Goal: Information Seeking & Learning: Learn about a topic

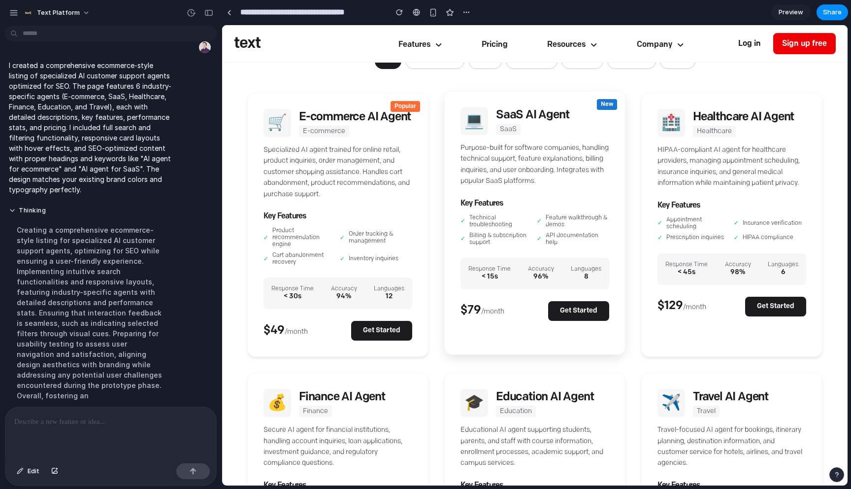
scroll to position [136, 0]
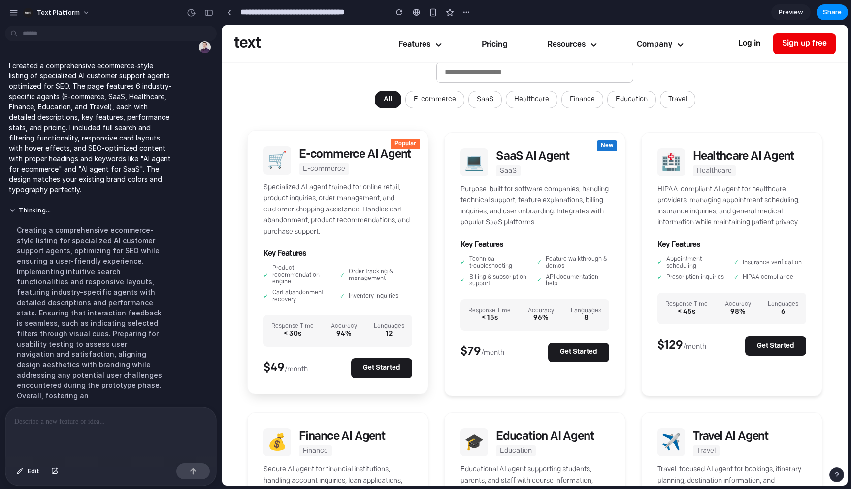
click at [367, 158] on h2 "E-commerce AI Agent" at bounding box center [355, 155] width 112 height 14
click at [312, 160] on h2 "E-commerce AI Agent" at bounding box center [355, 155] width 112 height 14
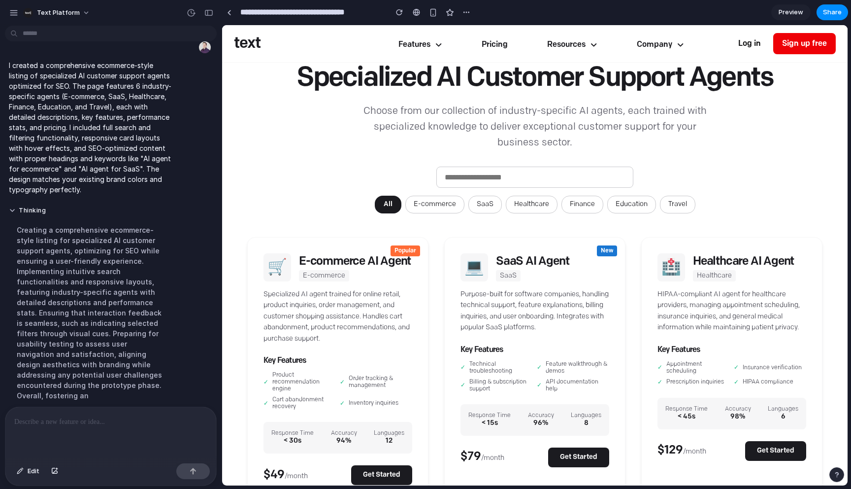
scroll to position [0, 0]
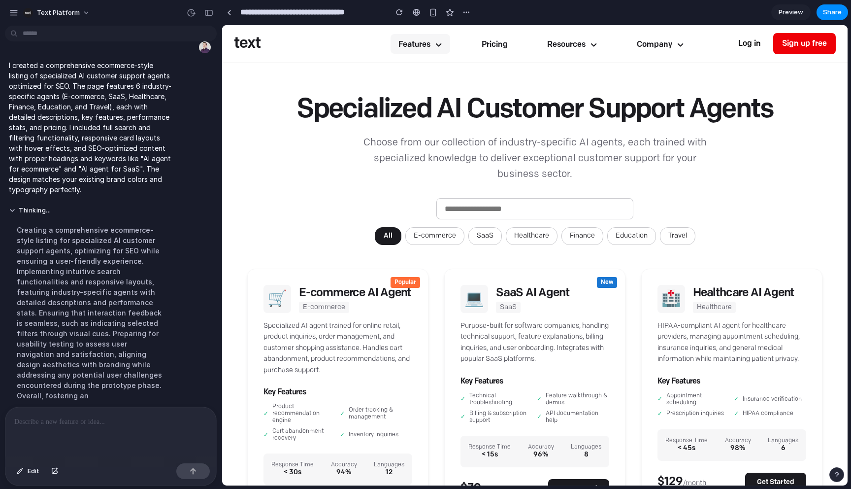
click at [435, 48] on icon at bounding box center [438, 45] width 8 height 8
click at [495, 48] on link "Pricing" at bounding box center [495, 44] width 42 height 20
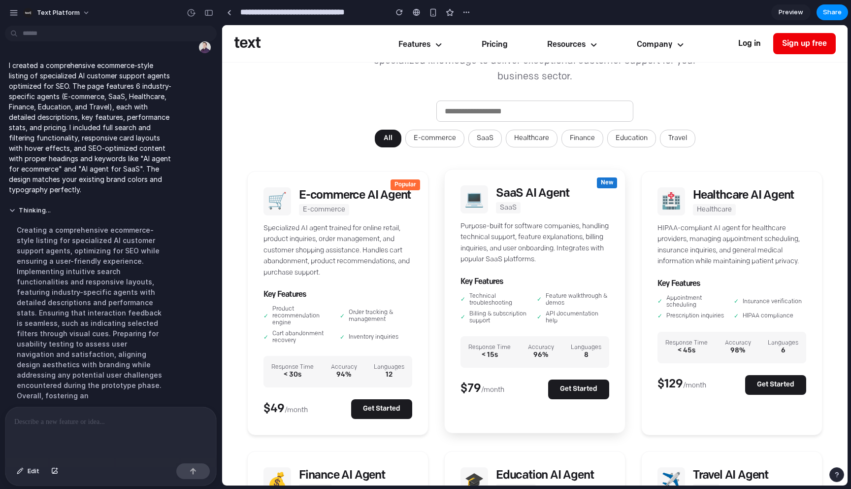
scroll to position [79, 0]
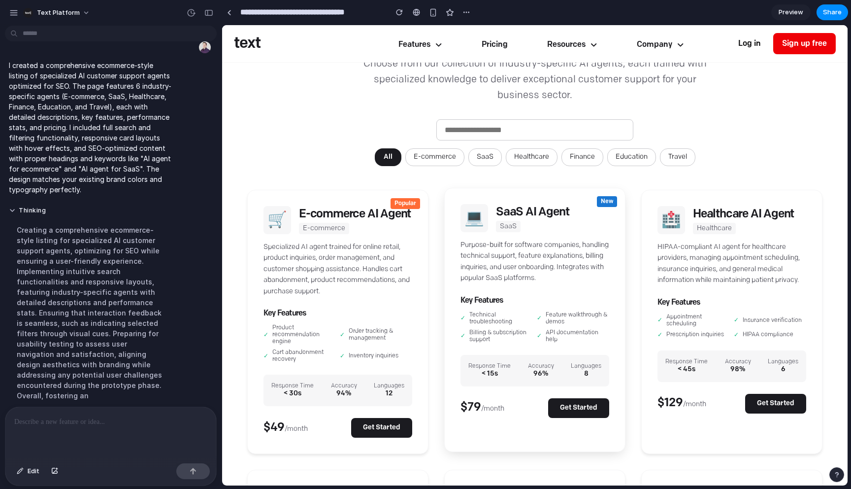
click at [534, 235] on div "New 💻 SaaS AI Agent SaaS Purpose-built for software companies, handling technic…" at bounding box center [534, 320] width 181 height 264
